Goal: Check status: Check status

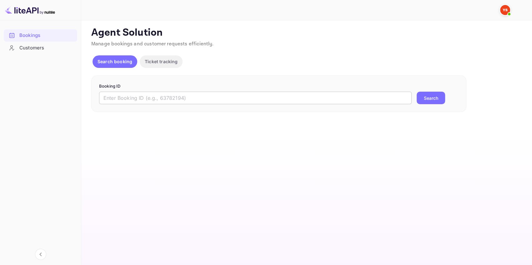
click at [122, 95] on input "text" at bounding box center [255, 98] width 313 height 13
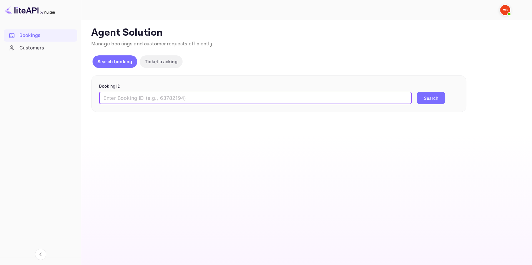
paste input "9170437"
type input "9170437"
click at [441, 96] on button "Search" at bounding box center [431, 98] width 28 height 13
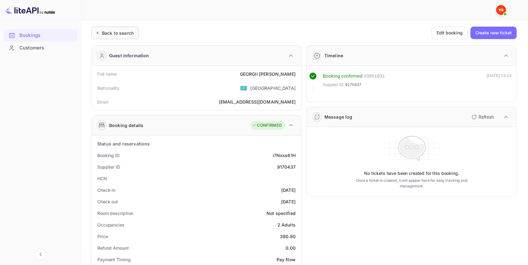
click at [128, 30] on div "Back to search" at bounding box center [118, 33] width 32 height 7
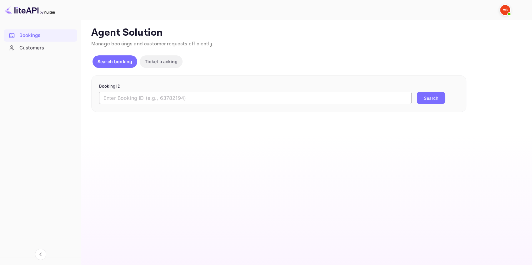
click at [221, 96] on input "text" at bounding box center [255, 98] width 313 height 13
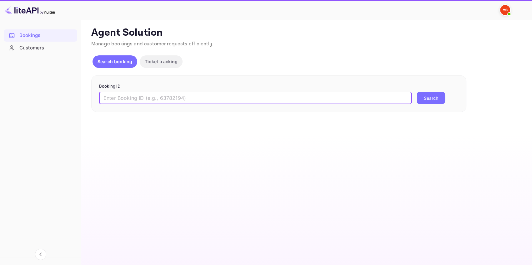
paste input "8346330"
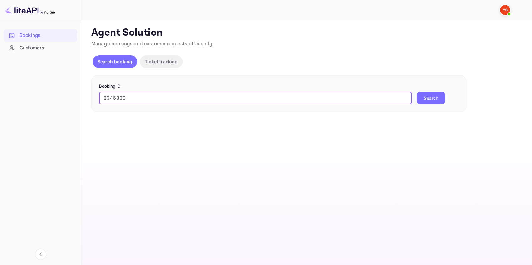
type input "8346330"
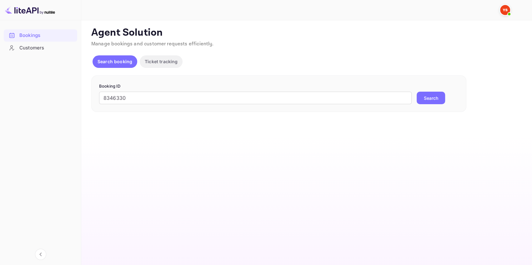
click at [433, 97] on button "Search" at bounding box center [431, 98] width 28 height 13
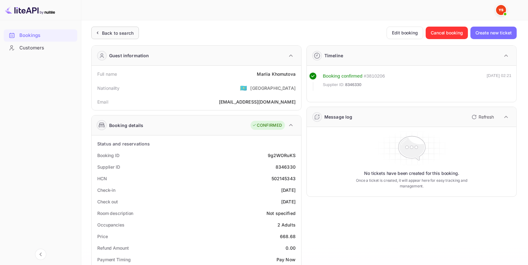
click at [113, 31] on div "Back to search" at bounding box center [118, 33] width 32 height 7
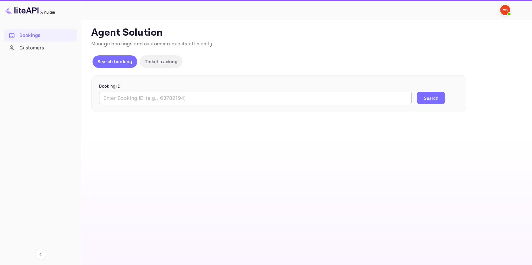
click at [173, 97] on input "text" at bounding box center [255, 98] width 313 height 13
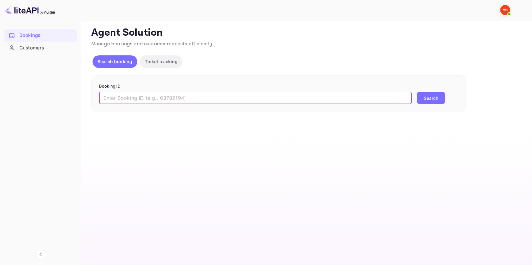
paste input "9050077"
type input "9050077"
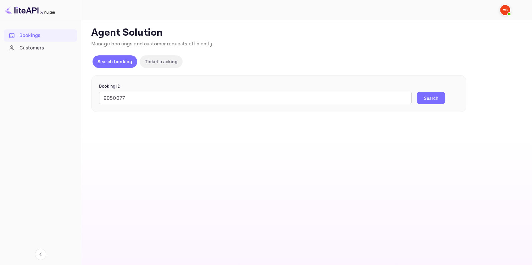
click at [423, 100] on button "Search" at bounding box center [431, 98] width 28 height 13
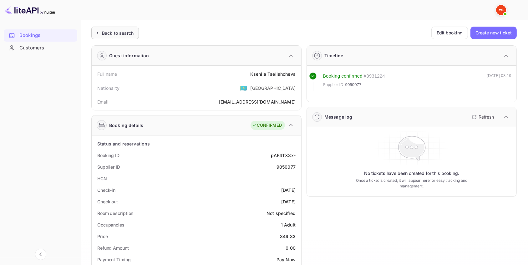
click at [119, 31] on div "Back to search" at bounding box center [118, 33] width 32 height 7
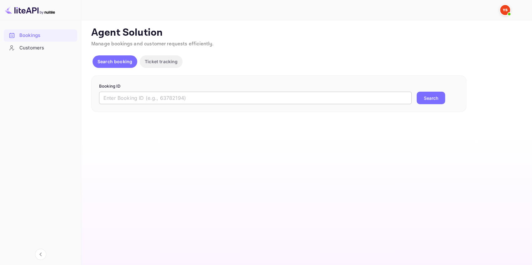
click at [166, 97] on input "text" at bounding box center [255, 98] width 313 height 13
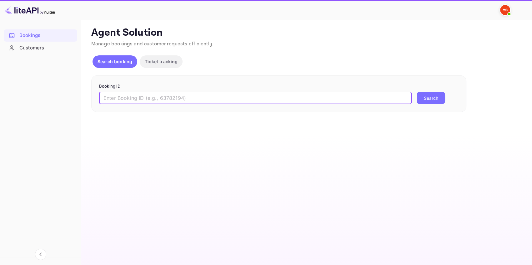
paste input "9330513"
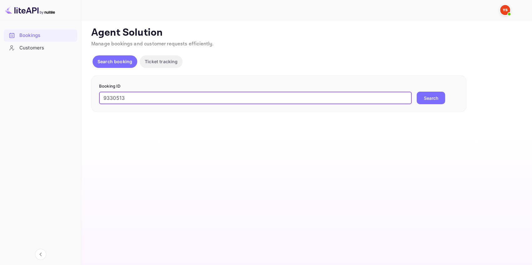
type input "9330513"
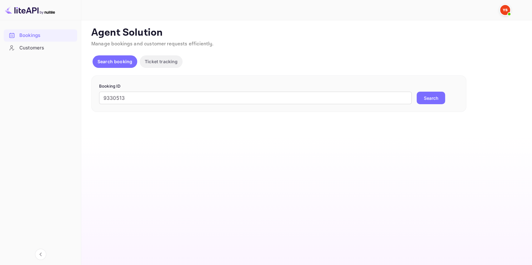
drag, startPoint x: 437, startPoint y: 98, endPoint x: 434, endPoint y: 96, distance: 3.4
click at [437, 98] on button "Search" at bounding box center [431, 98] width 28 height 13
